Goal: Transaction & Acquisition: Purchase product/service

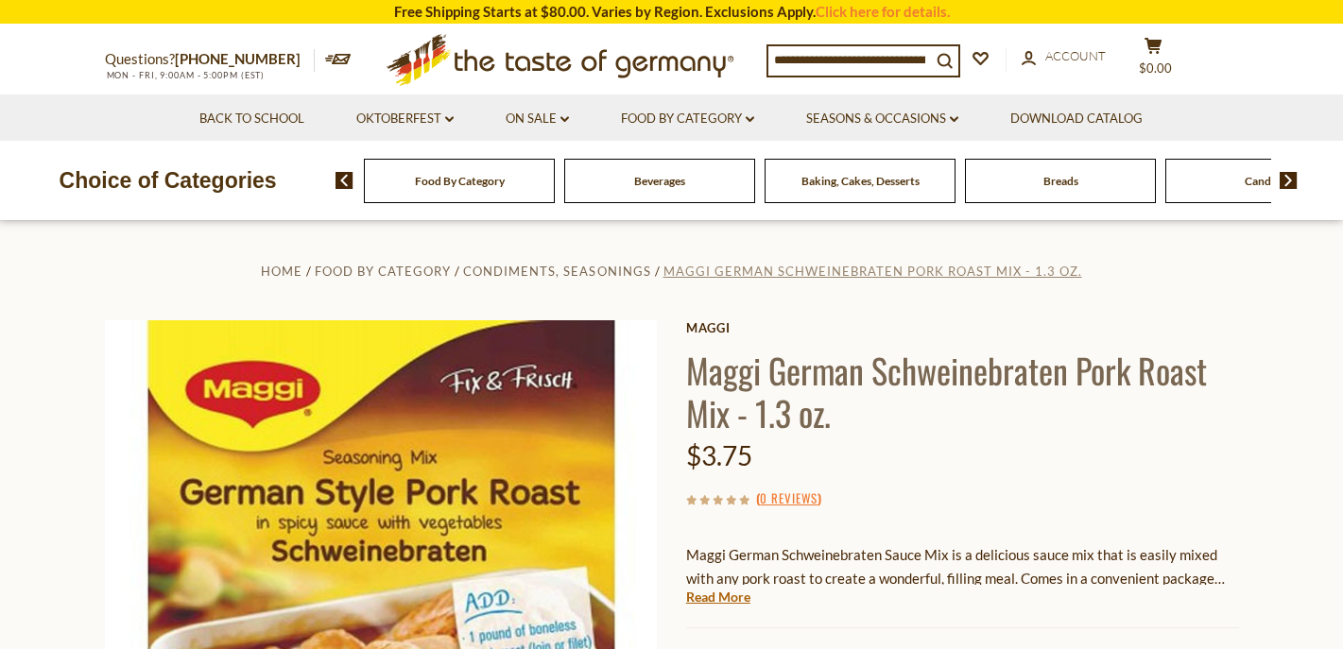
click at [778, 269] on span "Maggi German Schweinebraten Pork Roast Mix - 1.3 oz." at bounding box center [872, 271] width 419 height 15
